Goal: Task Accomplishment & Management: Complete application form

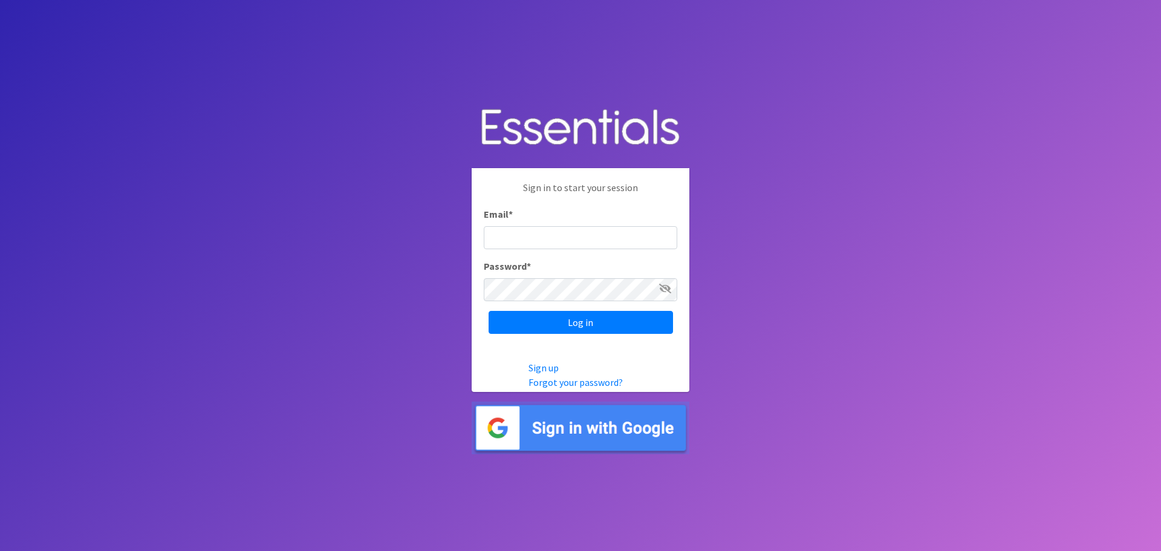
type input "heatherl@sylviassisters.org"
click at [627, 338] on div "Sign in to start your session Email * heatherl@sylviassisters.org Password * Lo…" at bounding box center [581, 257] width 218 height 178
click at [615, 327] on input "Log in" at bounding box center [581, 322] width 184 height 23
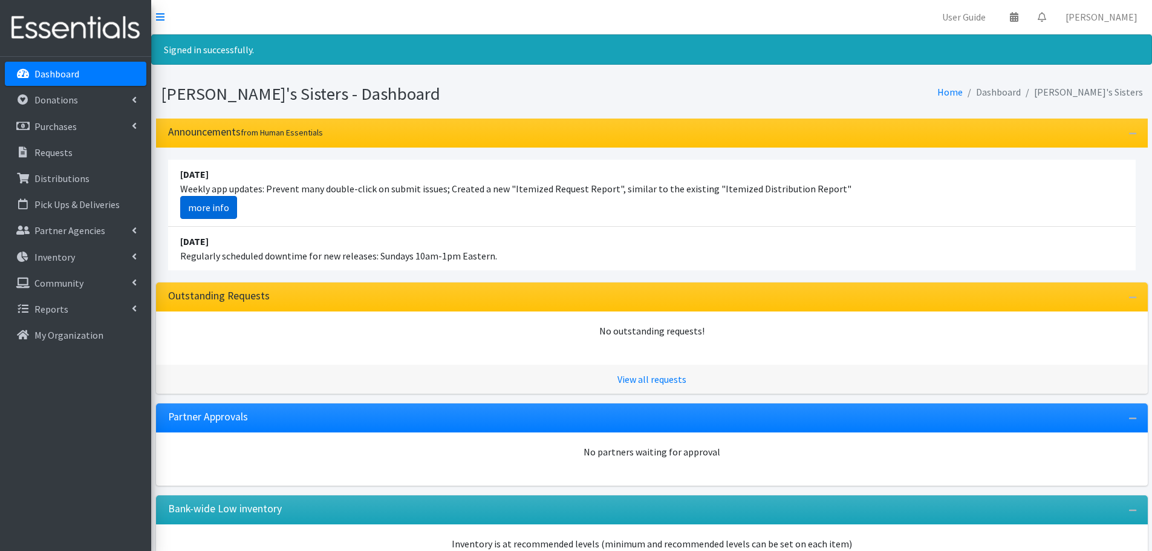
click at [196, 210] on link "more info" at bounding box center [208, 207] width 57 height 23
click at [132, 126] on icon at bounding box center [134, 126] width 5 height 10
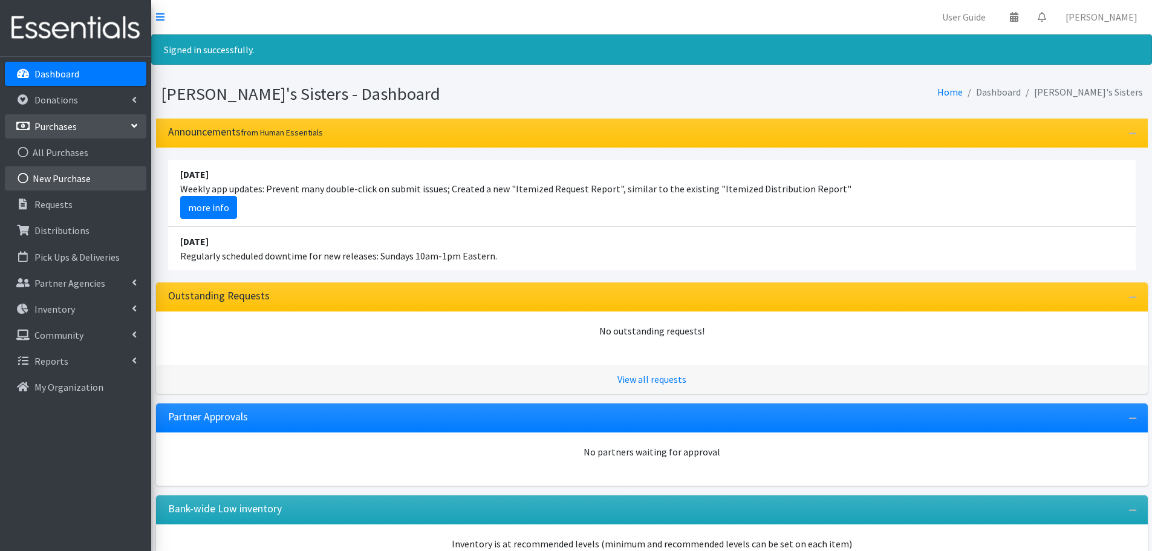
click at [77, 183] on link "New Purchase" at bounding box center [76, 178] width 142 height 24
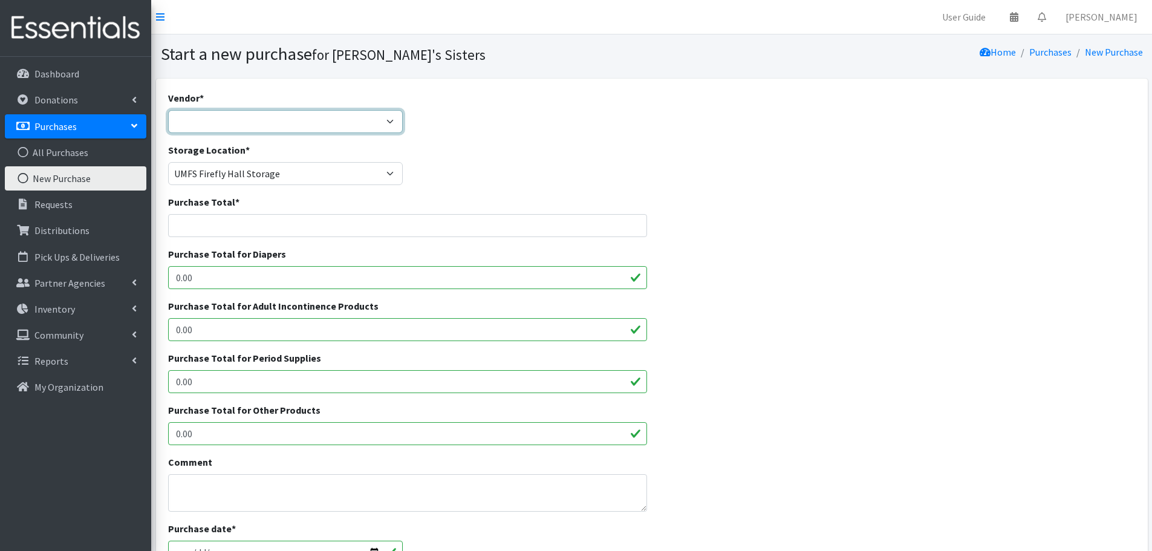
click at [223, 122] on select "Amazon Costco CVS HDI Wholesale McKesson Medline National Diaper Bank Network O…" at bounding box center [285, 121] width 235 height 23
select select "316"
click at [168, 110] on select "Amazon Costco CVS HDI Wholesale McKesson Medline National Diaper Bank Network O…" at bounding box center [285, 121] width 235 height 23
click at [269, 230] on input "Purchase Total *" at bounding box center [408, 225] width 480 height 23
paste input "38.20"
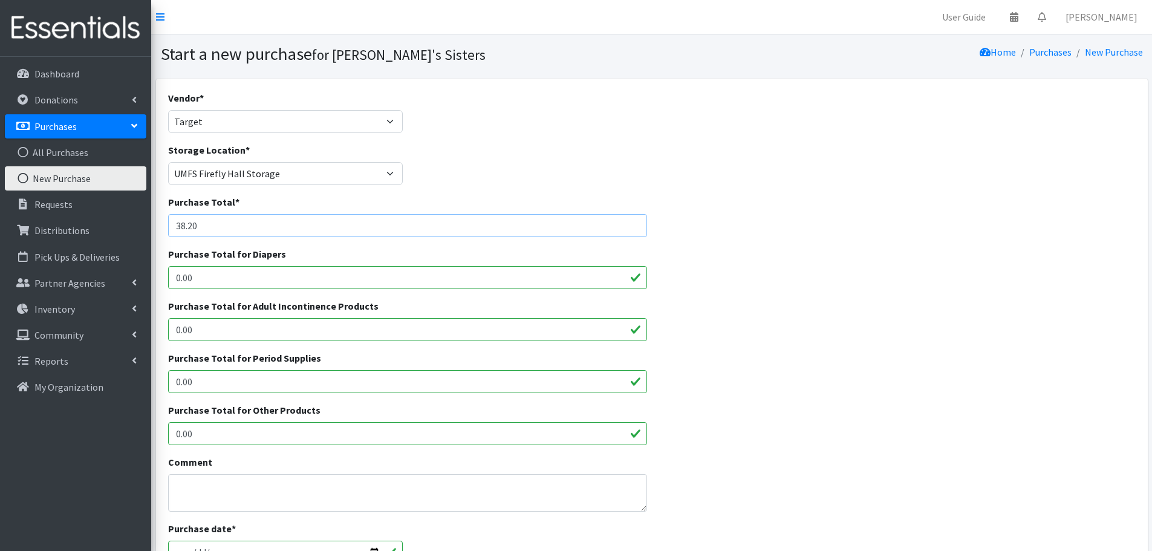
type input "38.20"
drag, startPoint x: 205, startPoint y: 380, endPoint x: 137, endPoint y: 379, distance: 67.8
click at [137, 379] on div "User Guide 0 Pick-ups remaining this week View Calendar 0 Requests 0 Partner Ag…" at bounding box center [576, 434] width 1152 height 868
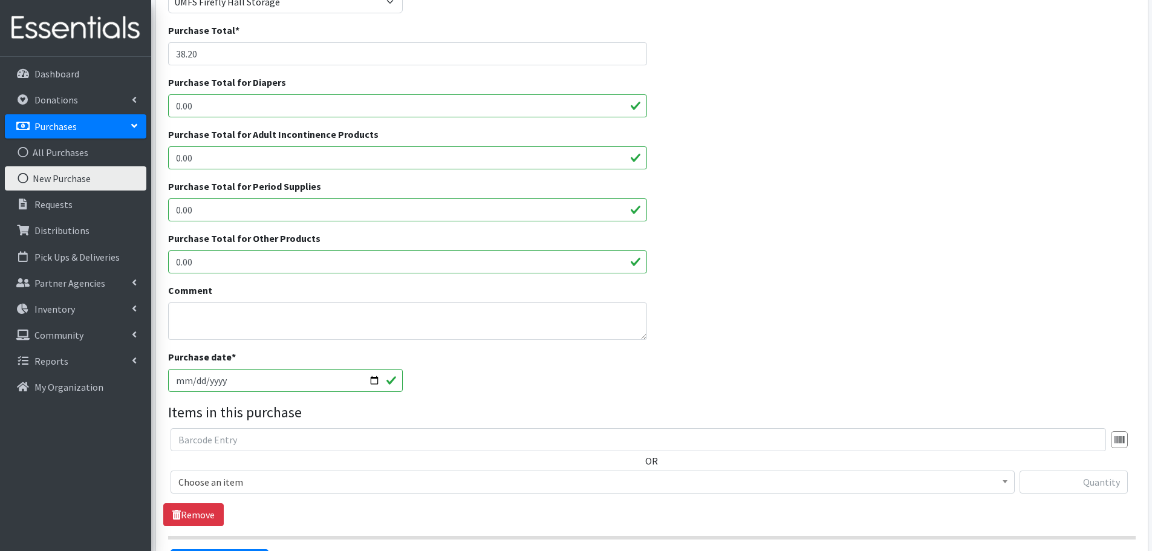
scroll to position [181, 0]
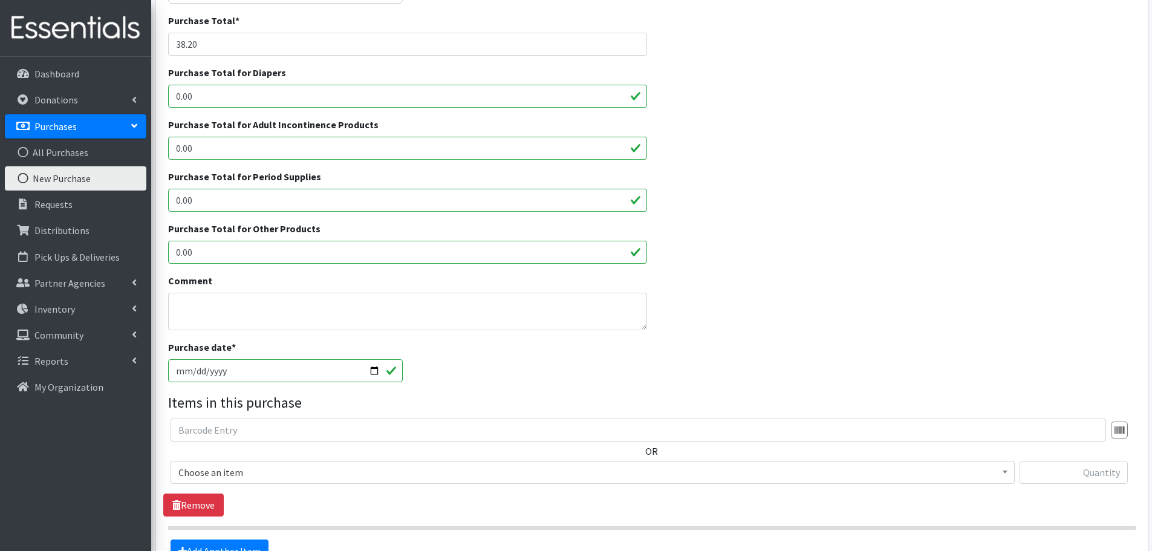
click at [696, 473] on span "Choose an item" at bounding box center [592, 472] width 829 height 17
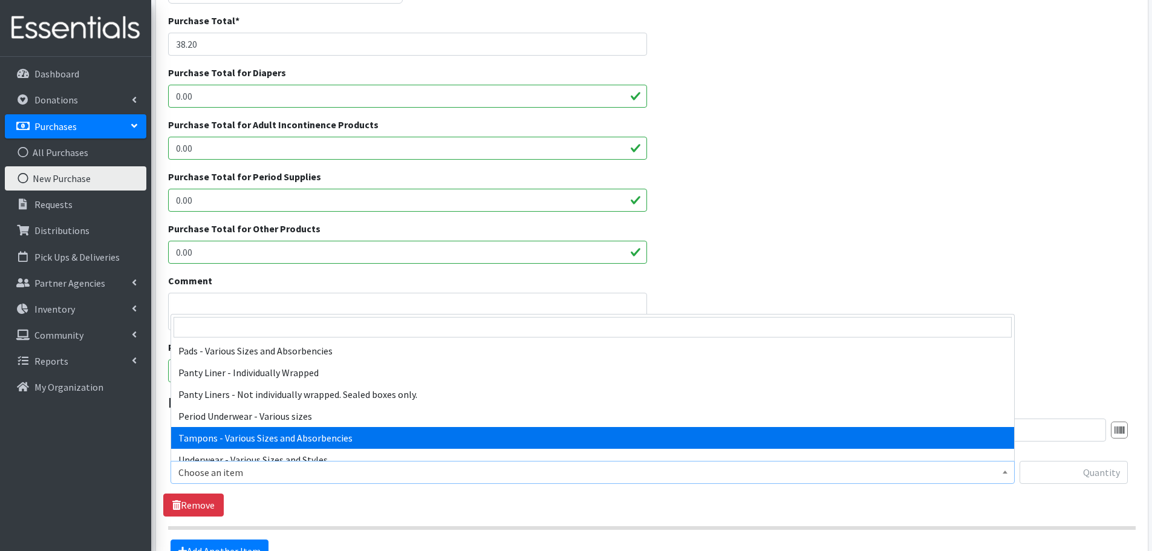
select select "10562"
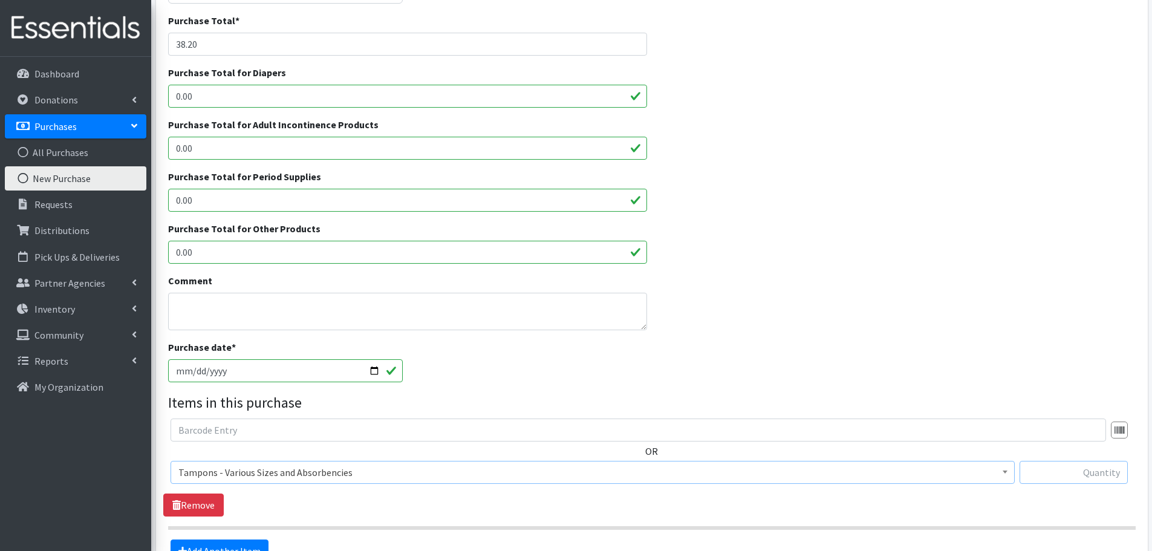
click at [1077, 471] on input "text" at bounding box center [1074, 472] width 108 height 23
paste input "180"
type input "180"
drag, startPoint x: 223, startPoint y: 40, endPoint x: 128, endPoint y: 42, distance: 95.0
click at [128, 42] on div "User Guide 0 Pick-ups remaining this week View Calendar 0 Requests 0 Partner Ag…" at bounding box center [576, 253] width 1152 height 868
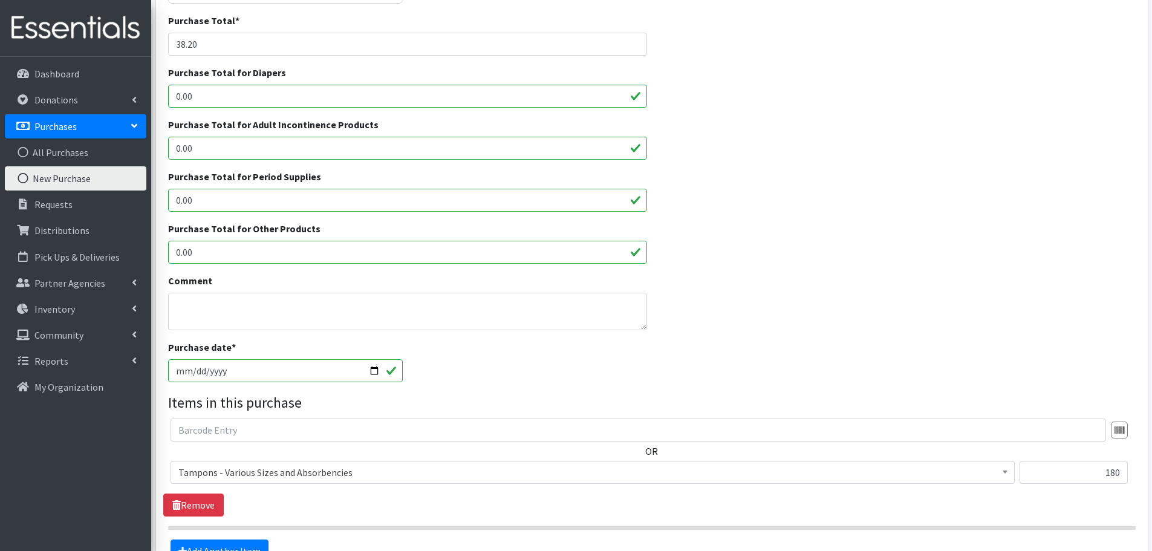
drag, startPoint x: 192, startPoint y: 200, endPoint x: 146, endPoint y: 200, distance: 45.4
click at [146, 200] on div "User Guide 0 Pick-ups remaining this week View Calendar 0 Requests 0 Partner Ag…" at bounding box center [576, 253] width 1152 height 868
paste input "38.2"
type input "38.20"
click at [195, 372] on input "2025-08-25" at bounding box center [285, 370] width 235 height 23
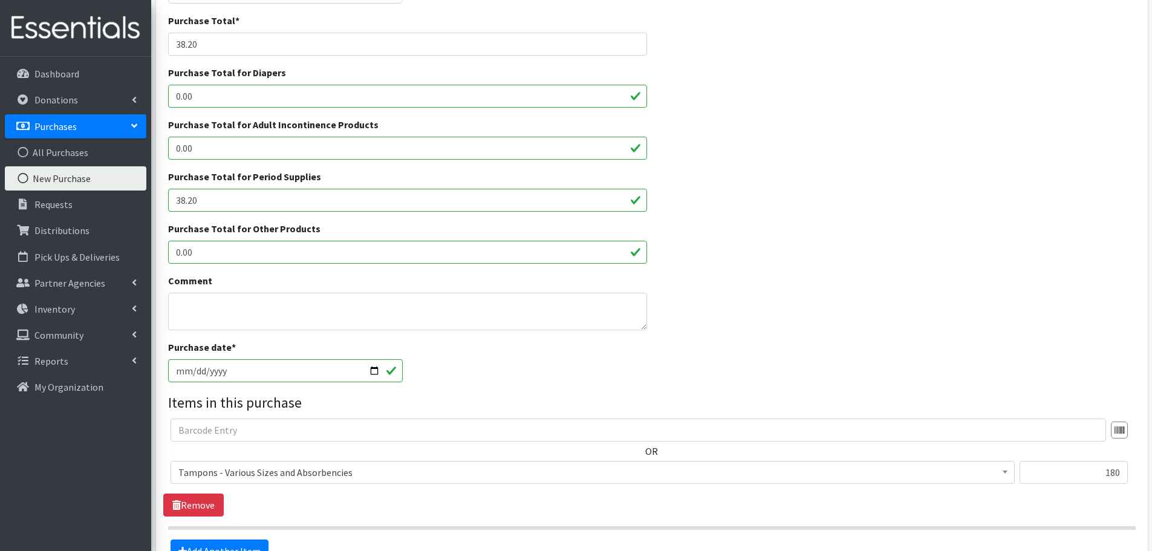
type input "[DATE]"
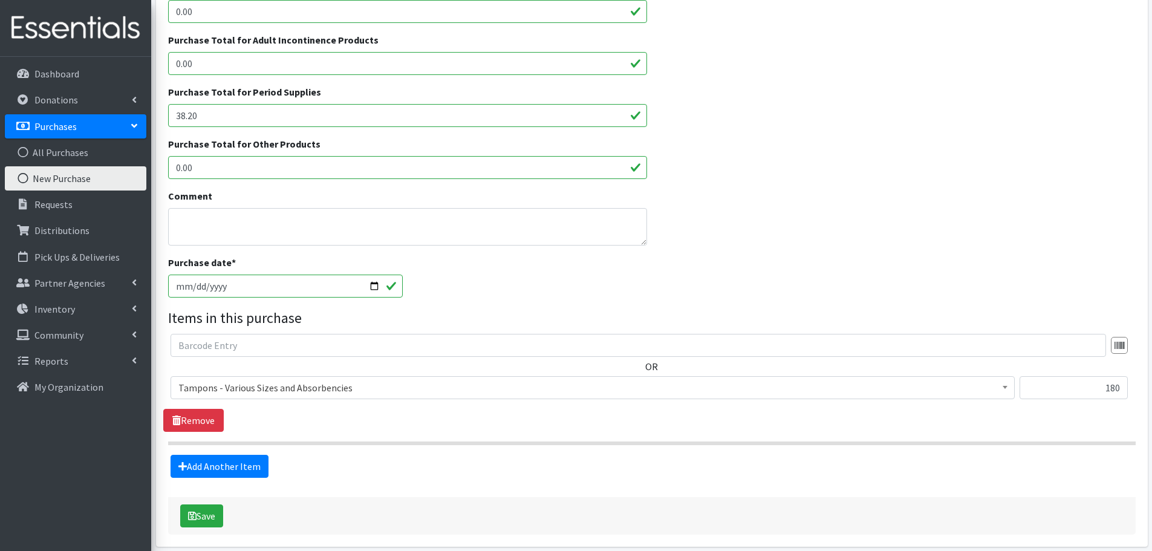
scroll to position [317, 0]
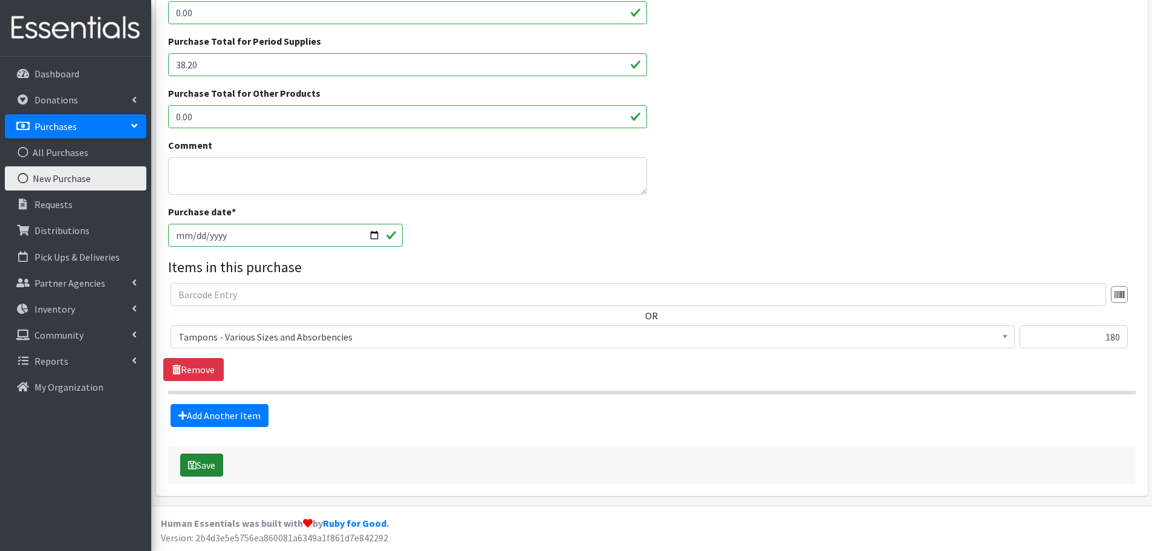
click at [206, 465] on button "Save" at bounding box center [201, 465] width 43 height 23
